Goal: Check status: Check status

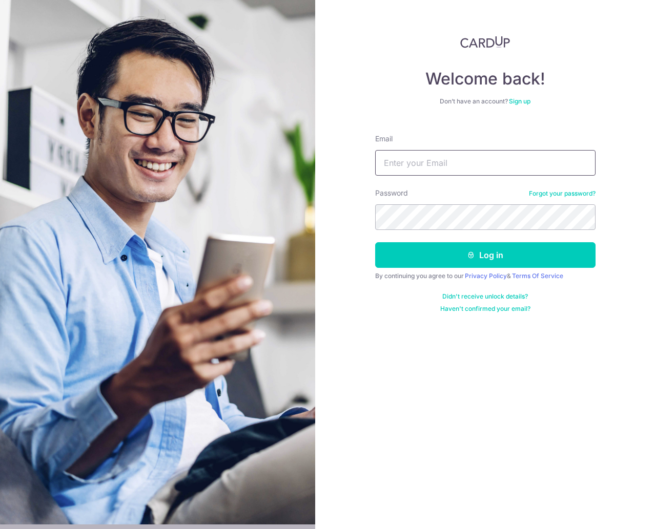
click at [430, 150] on input "Email" at bounding box center [485, 163] width 220 height 26
type input "[EMAIL_ADDRESS][DOMAIN_NAME]"
click at [375, 242] on button "Log in" at bounding box center [485, 255] width 220 height 26
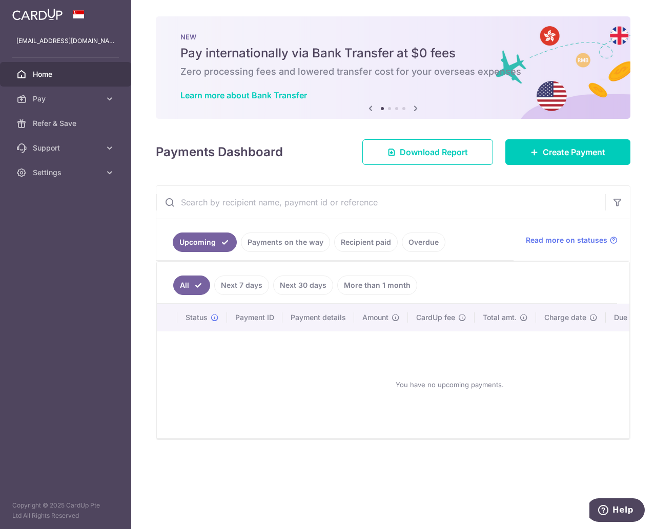
click at [250, 288] on link "Next 7 days" at bounding box center [241, 285] width 55 height 19
click at [312, 290] on link "Next 30 days" at bounding box center [303, 285] width 60 height 19
click at [298, 245] on link "Payments on the way" at bounding box center [285, 242] width 89 height 19
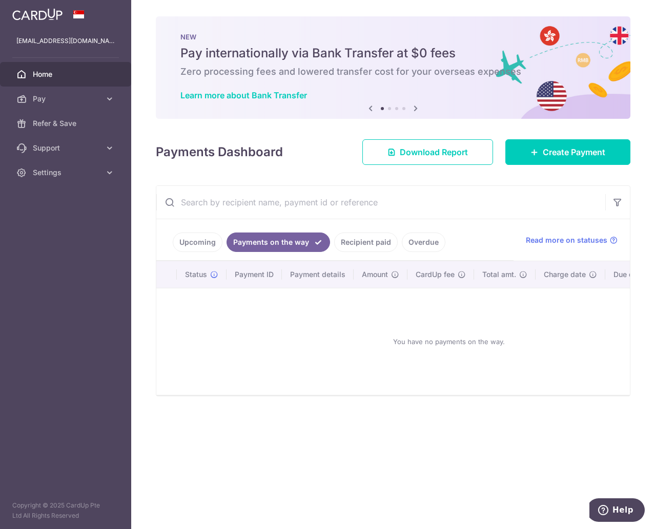
click at [361, 248] on link "Recipient paid" at bounding box center [366, 242] width 64 height 19
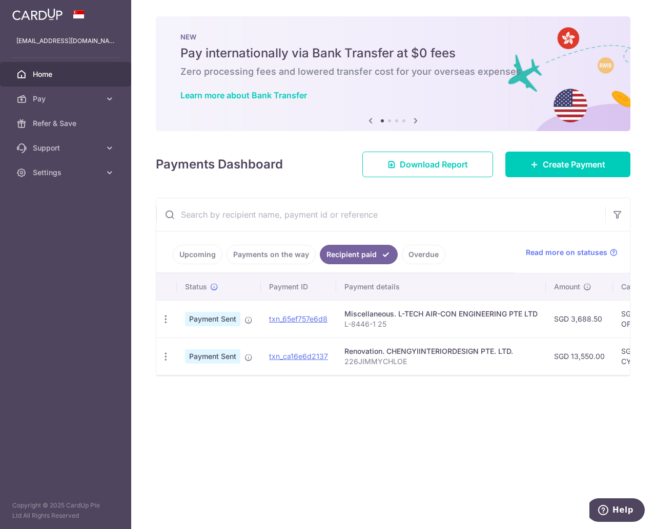
drag, startPoint x: 384, startPoint y: 381, endPoint x: 395, endPoint y: 377, distance: 11.8
click at [398, 376] on div "Status Payment ID Payment details Amount CardUp fee Total amt. Charge date Due …" at bounding box center [393, 325] width 474 height 103
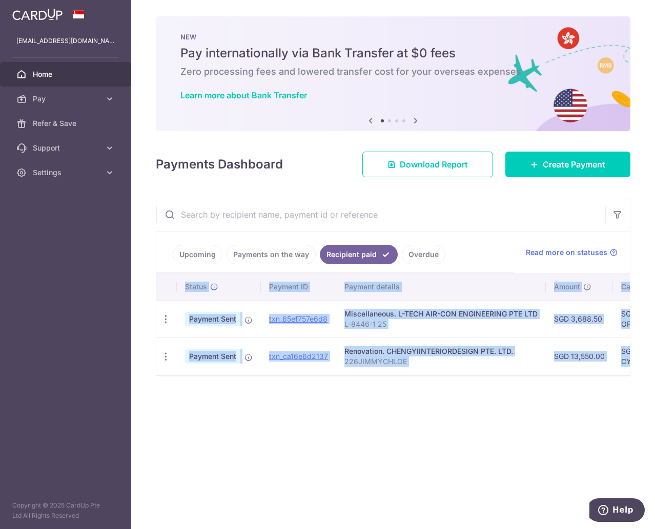
click at [424, 407] on div "× Pause Schedule Pause all future payments in this series Pause just this one p…" at bounding box center [393, 264] width 524 height 529
click at [309, 320] on link "txn_65ef757e6d8" at bounding box center [298, 319] width 58 height 9
drag, startPoint x: 303, startPoint y: 421, endPoint x: 309, endPoint y: 415, distance: 8.3
click at [303, 421] on div "× Pause Schedule Pause all future payments in this series Pause just this one p…" at bounding box center [393, 264] width 524 height 529
click at [313, 357] on link "txn_ca16e6d2137" at bounding box center [298, 356] width 59 height 9
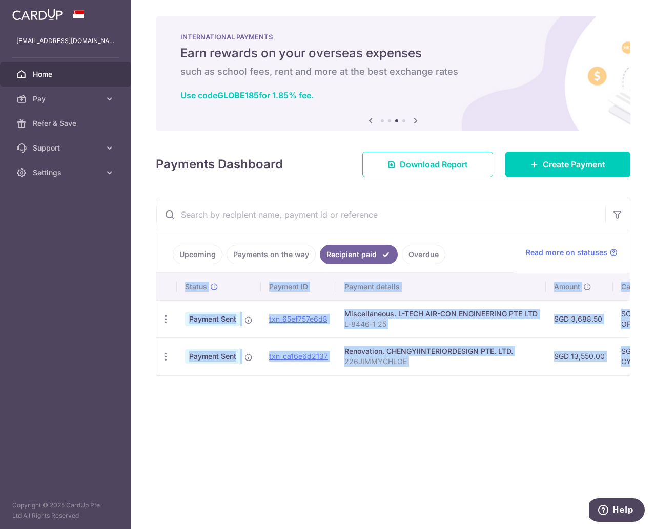
click at [439, 477] on div "× Pause Schedule Pause all future payments in this series Pause just this one p…" at bounding box center [393, 264] width 524 height 529
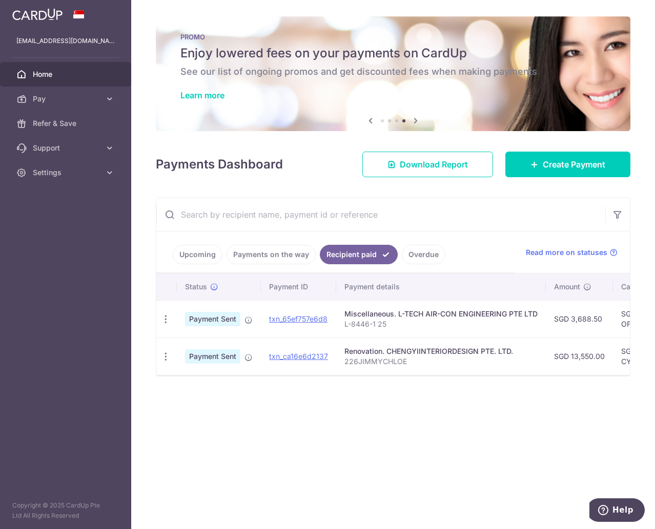
click at [425, 417] on div "× Pause Schedule Pause all future payments in this series Pause just this one p…" at bounding box center [393, 264] width 524 height 529
click at [90, 171] on span "Settings" at bounding box center [67, 173] width 68 height 10
click at [61, 216] on link "Logout" at bounding box center [65, 222] width 131 height 25
